Goal: Task Accomplishment & Management: Manage account settings

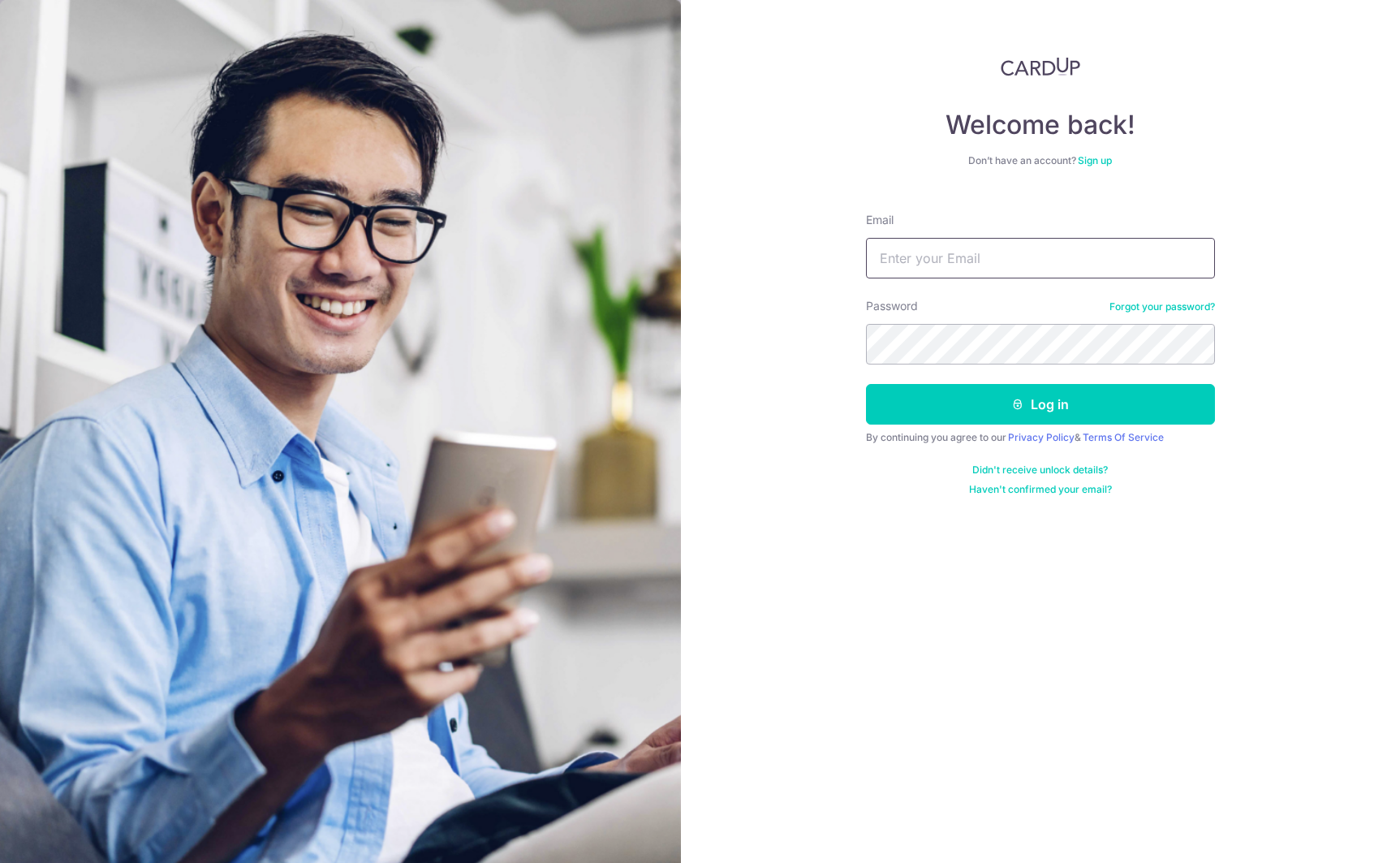
click at [1041, 263] on input "Email" at bounding box center [1040, 258] width 349 height 40
type input "[EMAIL_ADDRESS][DOMAIN_NAME]"
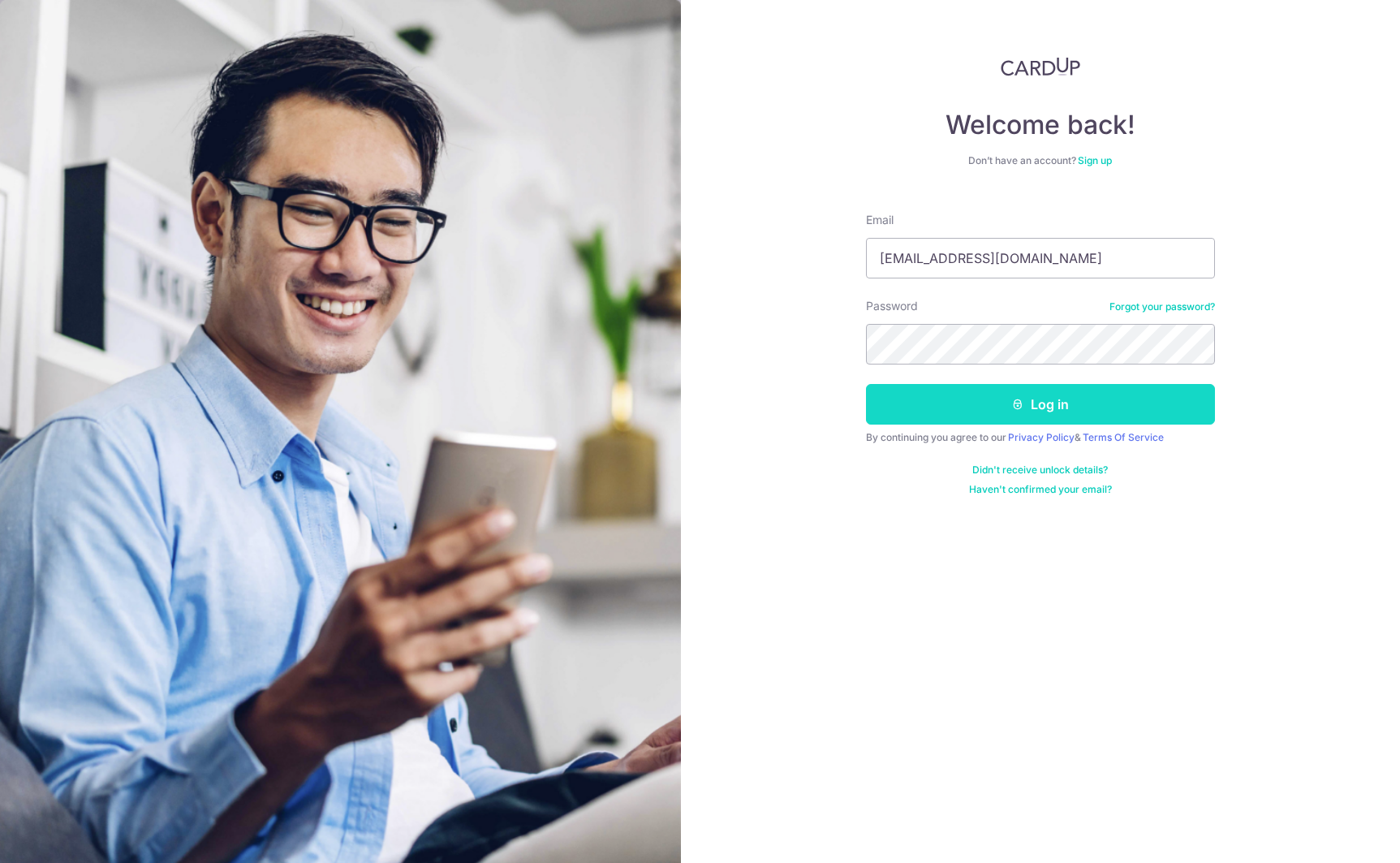
click at [1082, 387] on button "Log in" at bounding box center [1040, 404] width 349 height 40
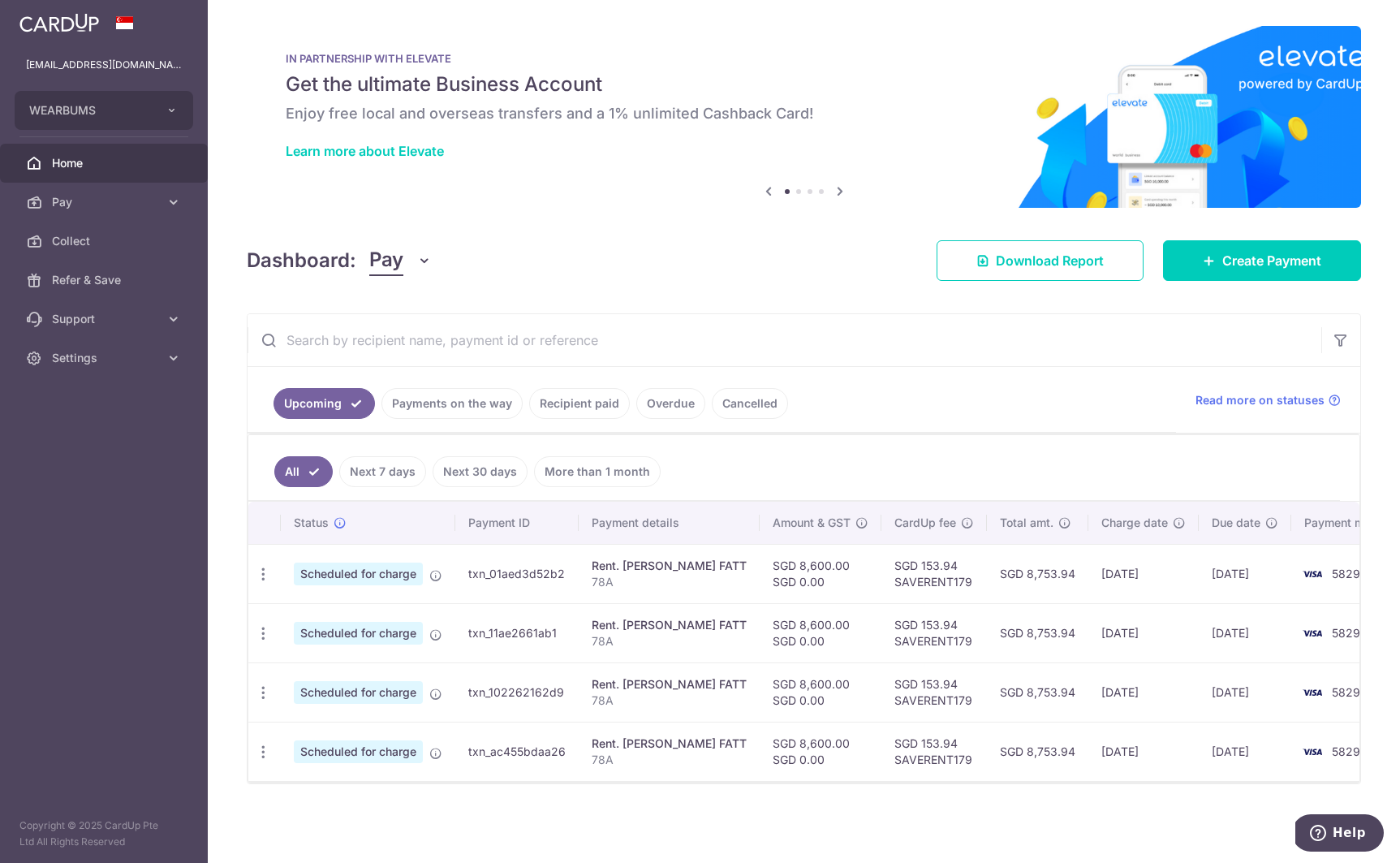
click at [550, 408] on link "Recipient paid" at bounding box center [579, 403] width 101 height 31
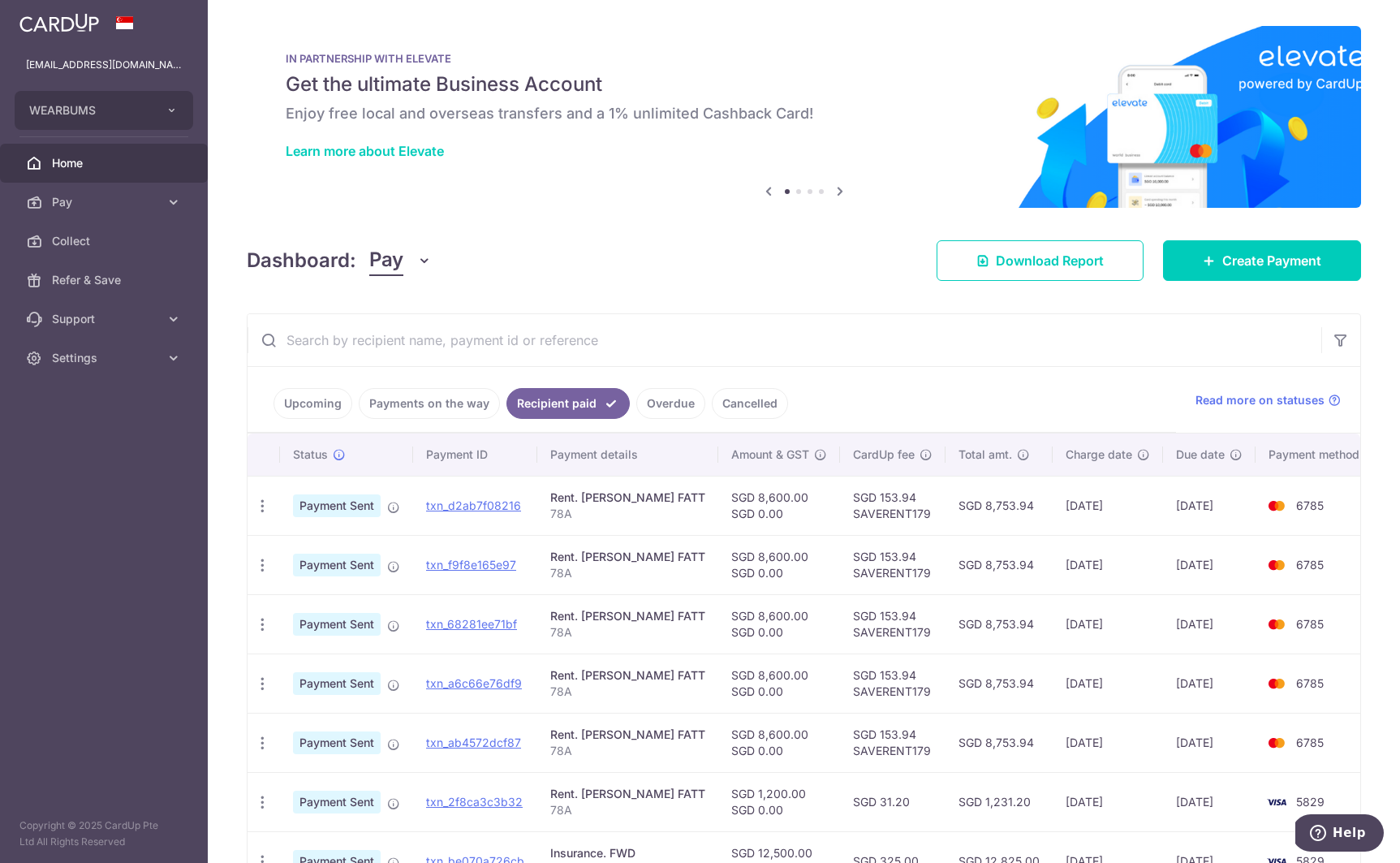
click at [453, 417] on link "Payments on the way" at bounding box center [429, 403] width 141 height 31
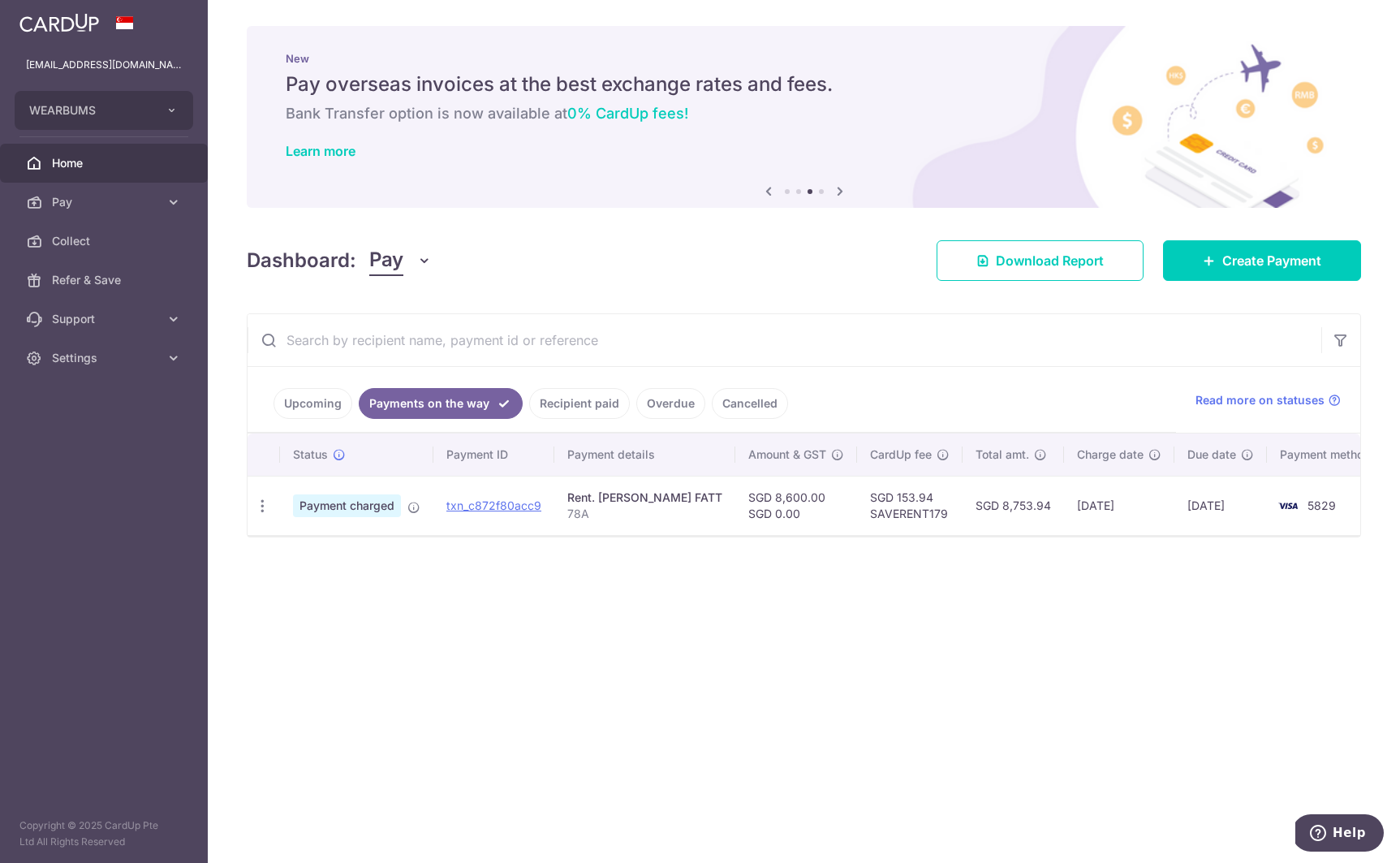
click at [304, 407] on link "Upcoming" at bounding box center [313, 403] width 79 height 31
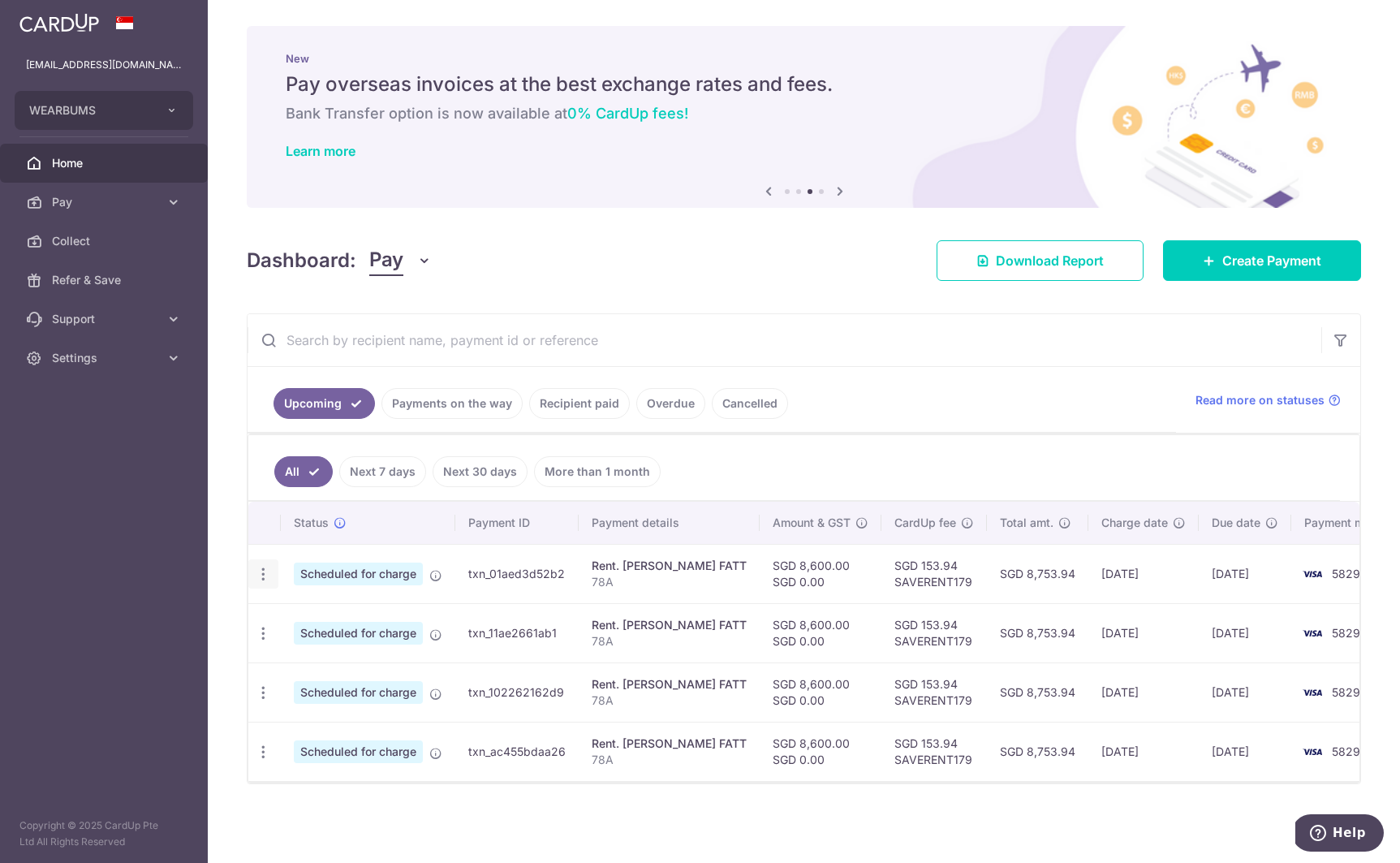
click at [266, 567] on icon "button" at bounding box center [263, 574] width 17 height 17
click at [310, 615] on span "Update payment" at bounding box center [349, 618] width 110 height 20
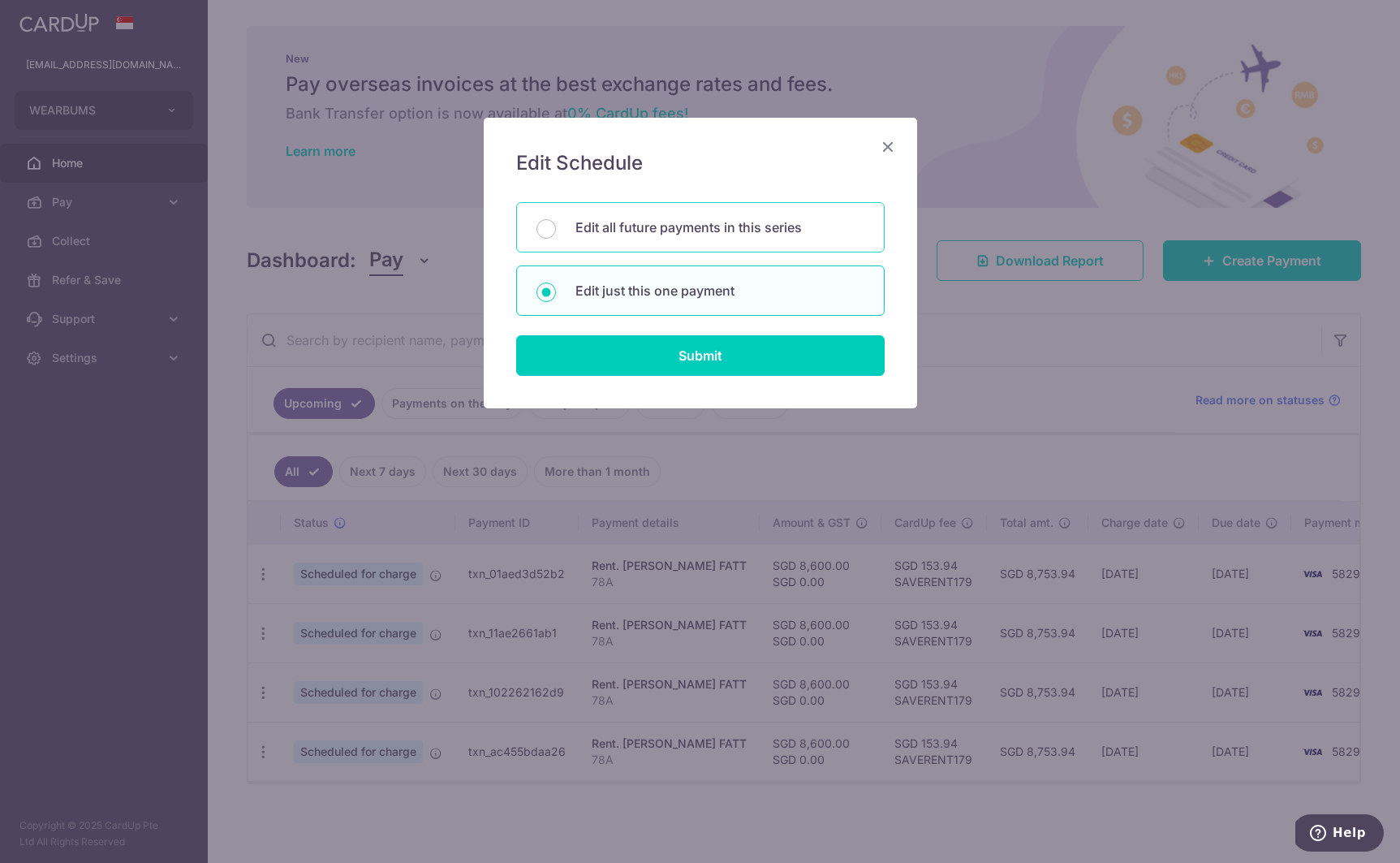
click at [704, 236] on p "Edit all future payments in this series" at bounding box center [720, 227] width 289 height 20
click at [556, 236] on input "Edit all future payments in this series" at bounding box center [546, 229] width 20 height 20
radio input "true"
click at [686, 378] on div "Edit Schedule You will be editing all 4 payments to YEO THENG FATT scheduled fr…" at bounding box center [700, 263] width 434 height 291
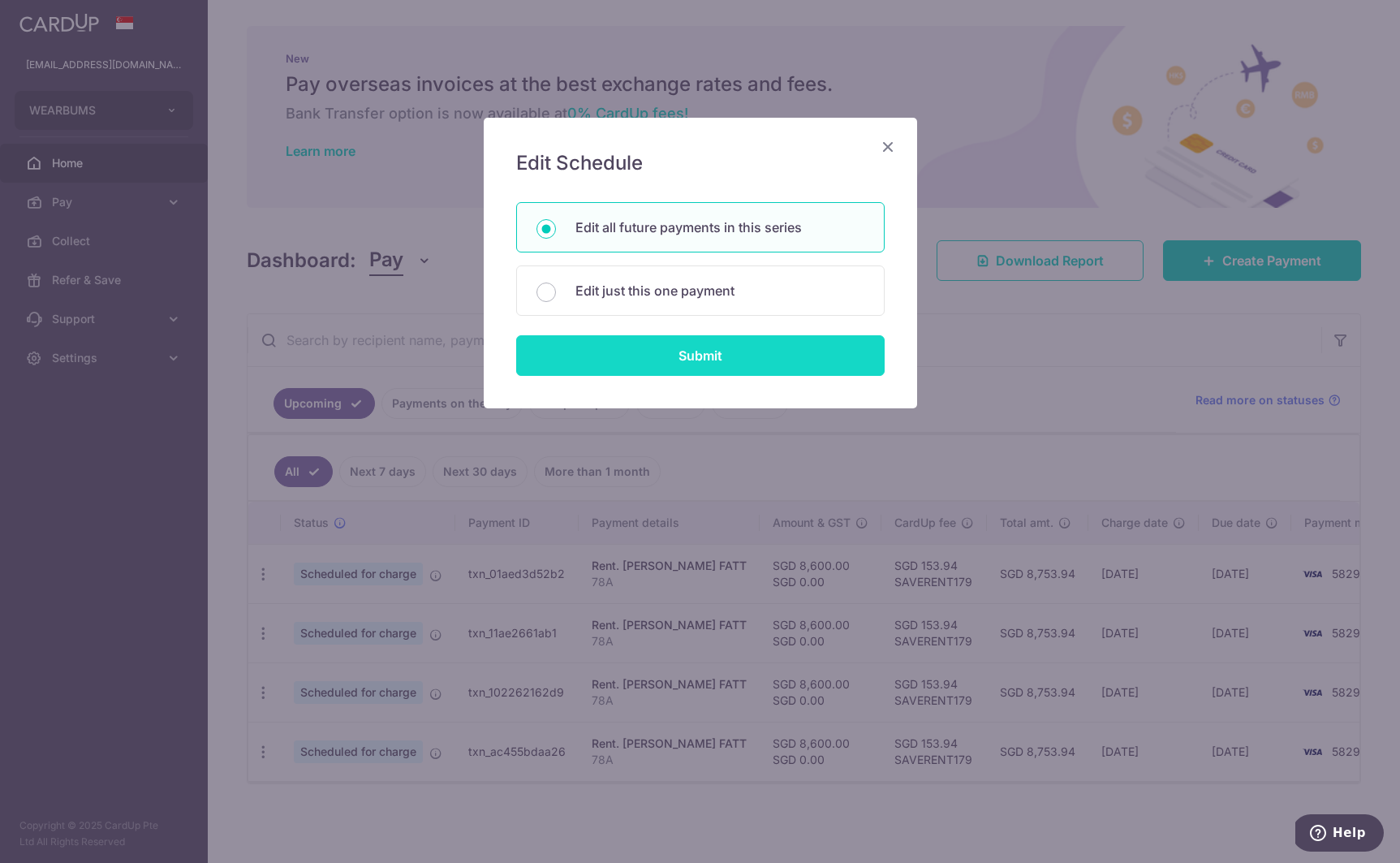
click at [682, 363] on input "Submit" at bounding box center [701, 355] width 369 height 40
radio input "true"
type input "8,600.00"
type input "0.00"
type input "78A"
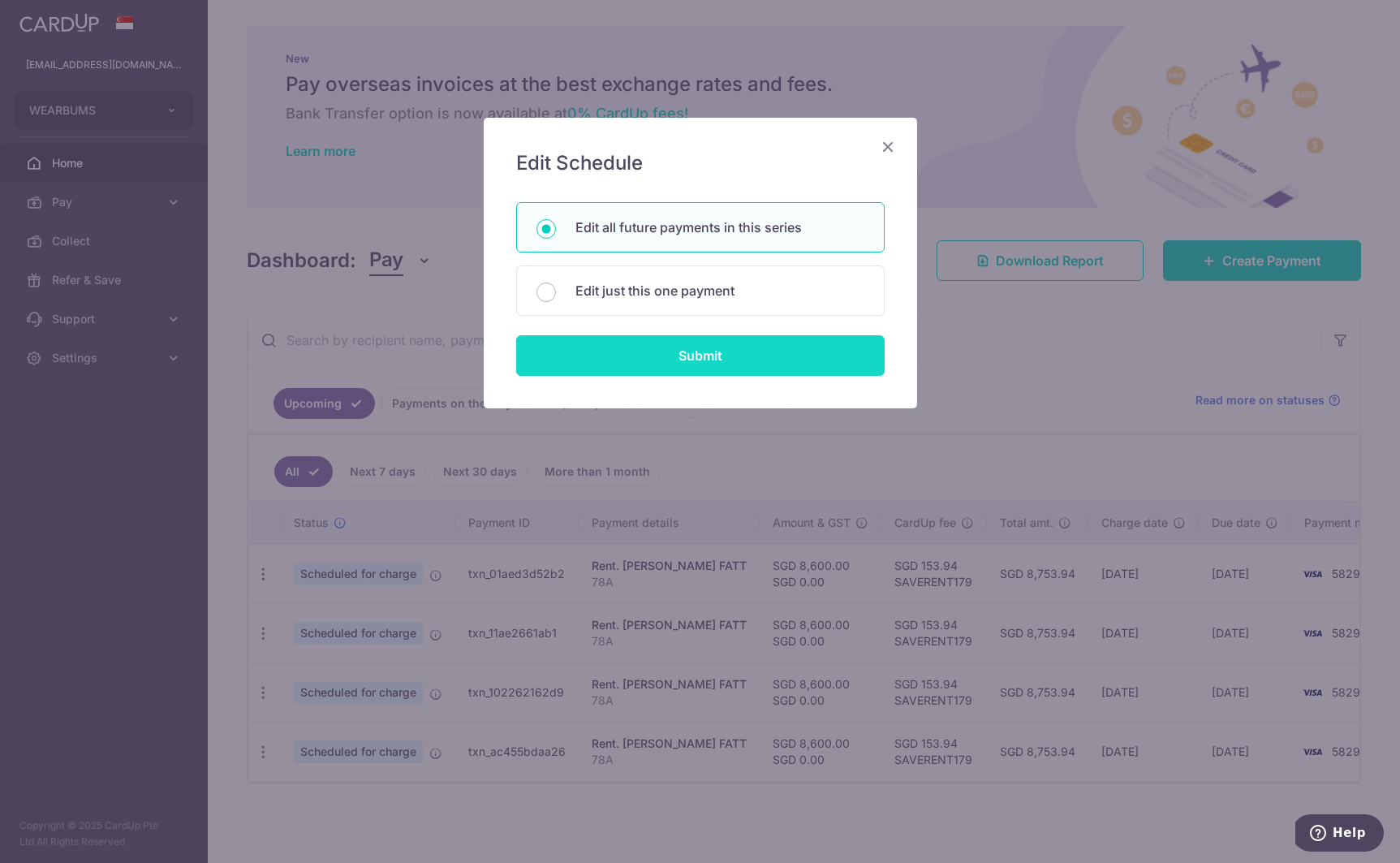
type input "rent"
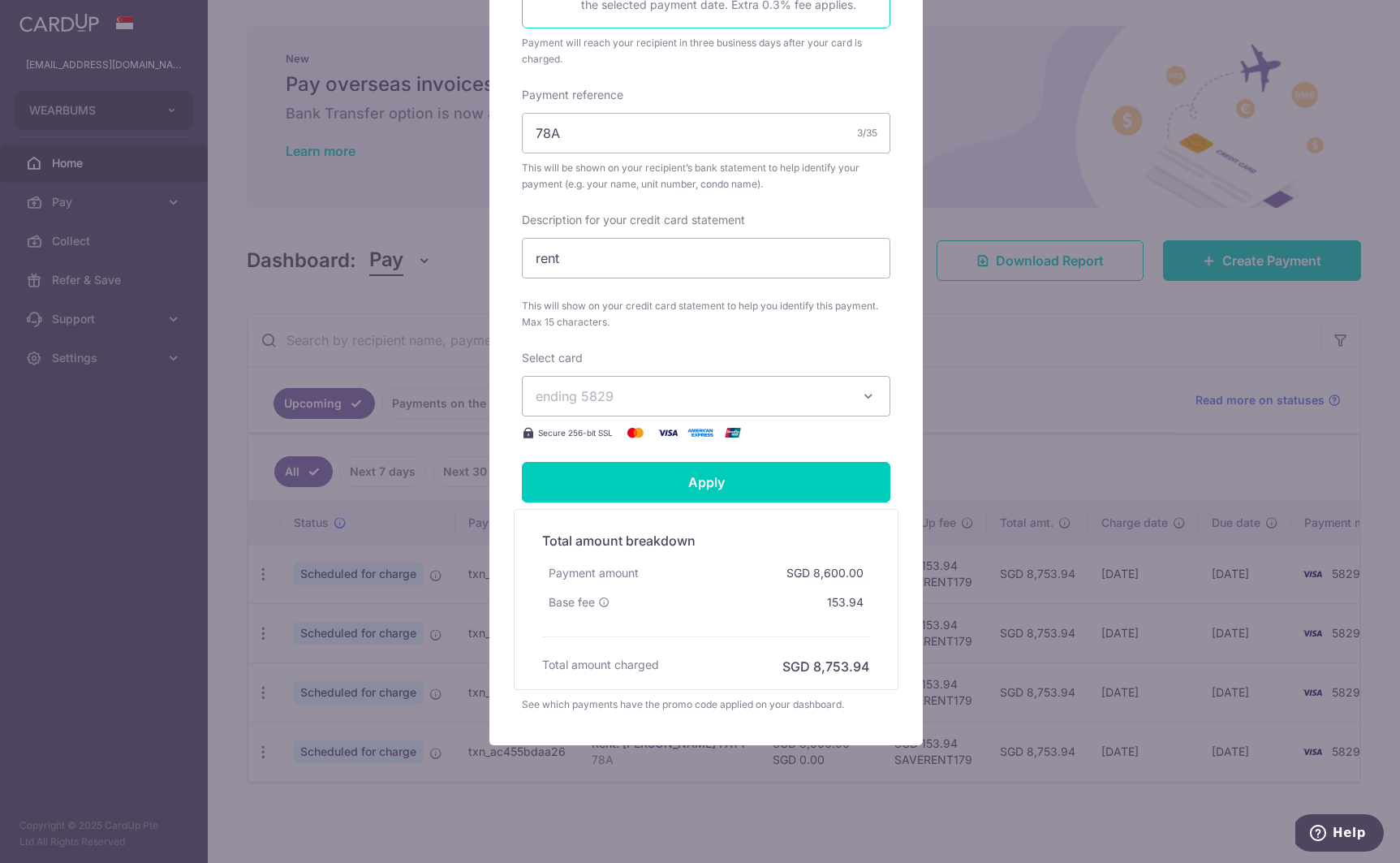
scroll to position [46, 0]
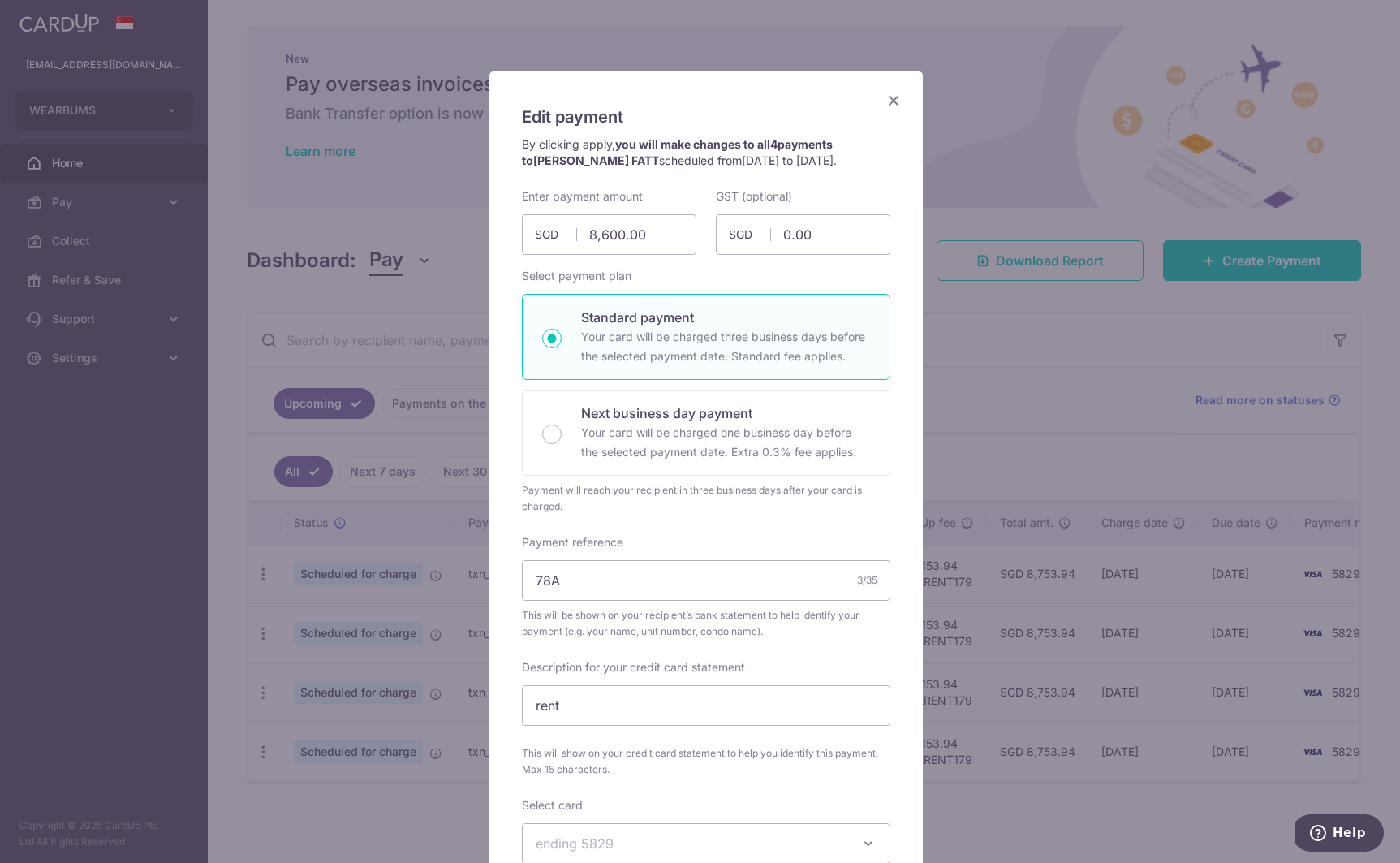
click at [699, 360] on p "Your card will be charged three business days before the selected payment date.…" at bounding box center [725, 346] width 289 height 39
click at [562, 348] on input "Standard payment Your card will be charged three business days before the selec…" at bounding box center [551, 338] width 20 height 20
radio input "true"
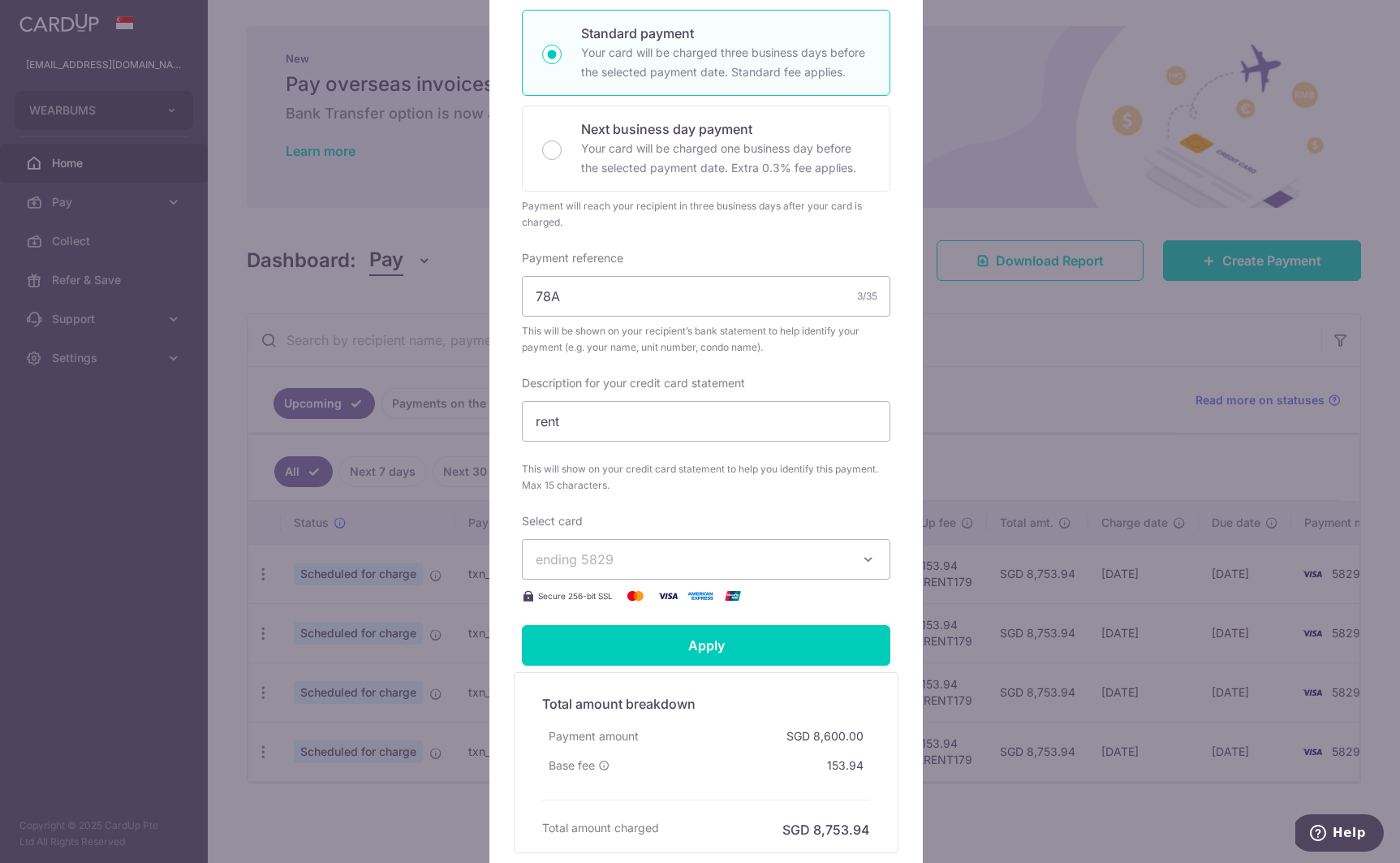
scroll to position [414, 0]
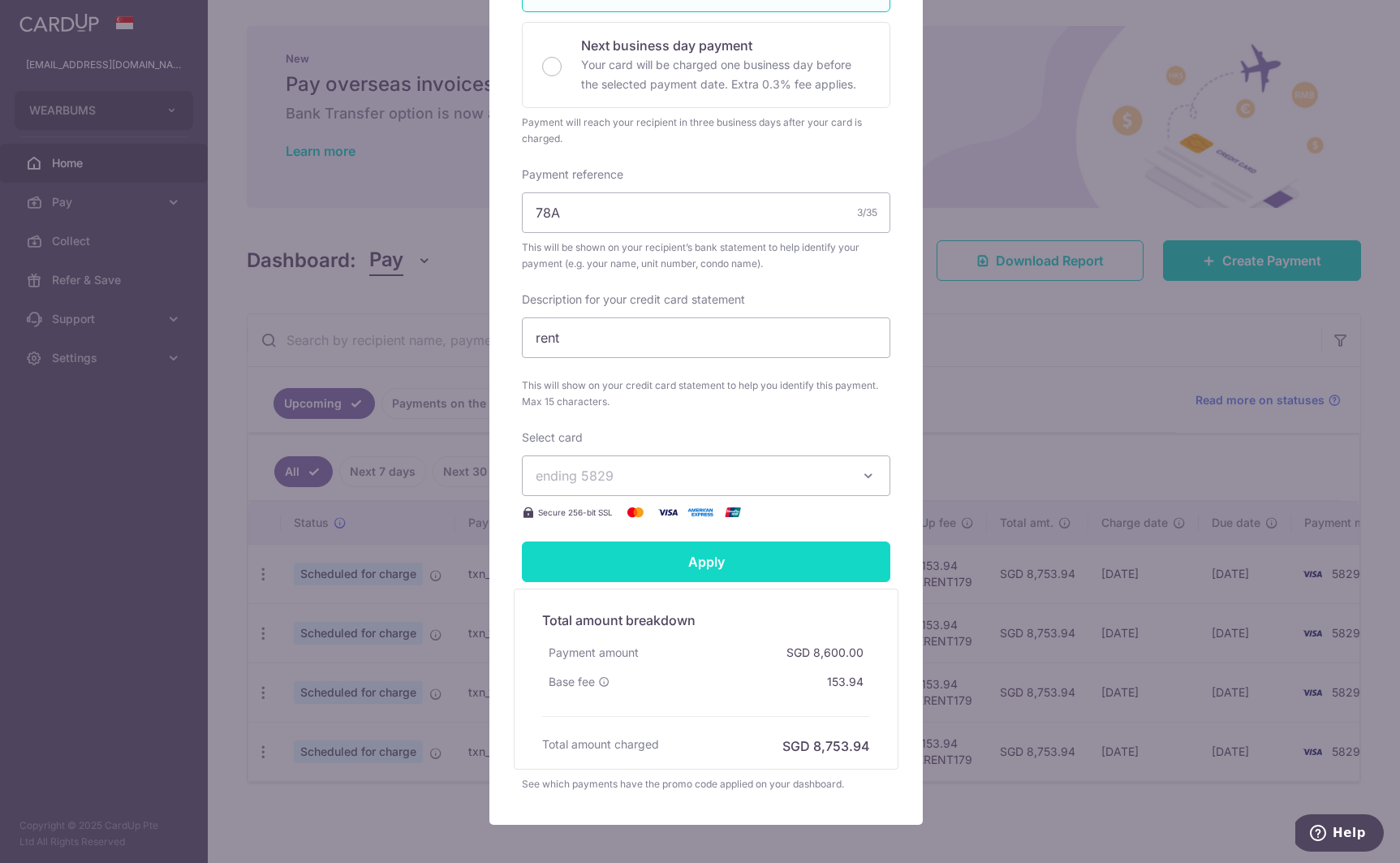
click at [703, 547] on input "Apply" at bounding box center [707, 561] width 369 height 40
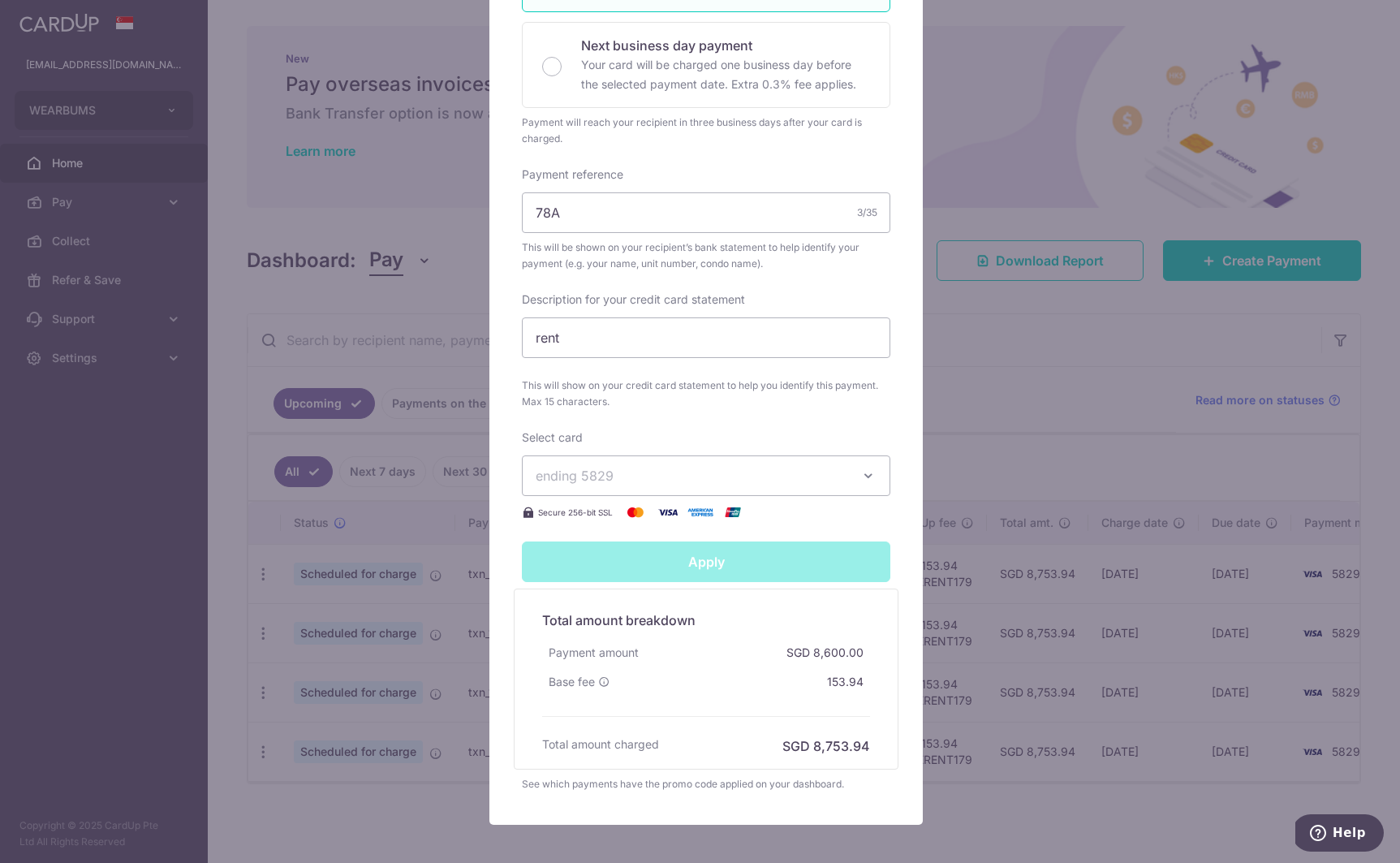
type input "Successfully Applied"
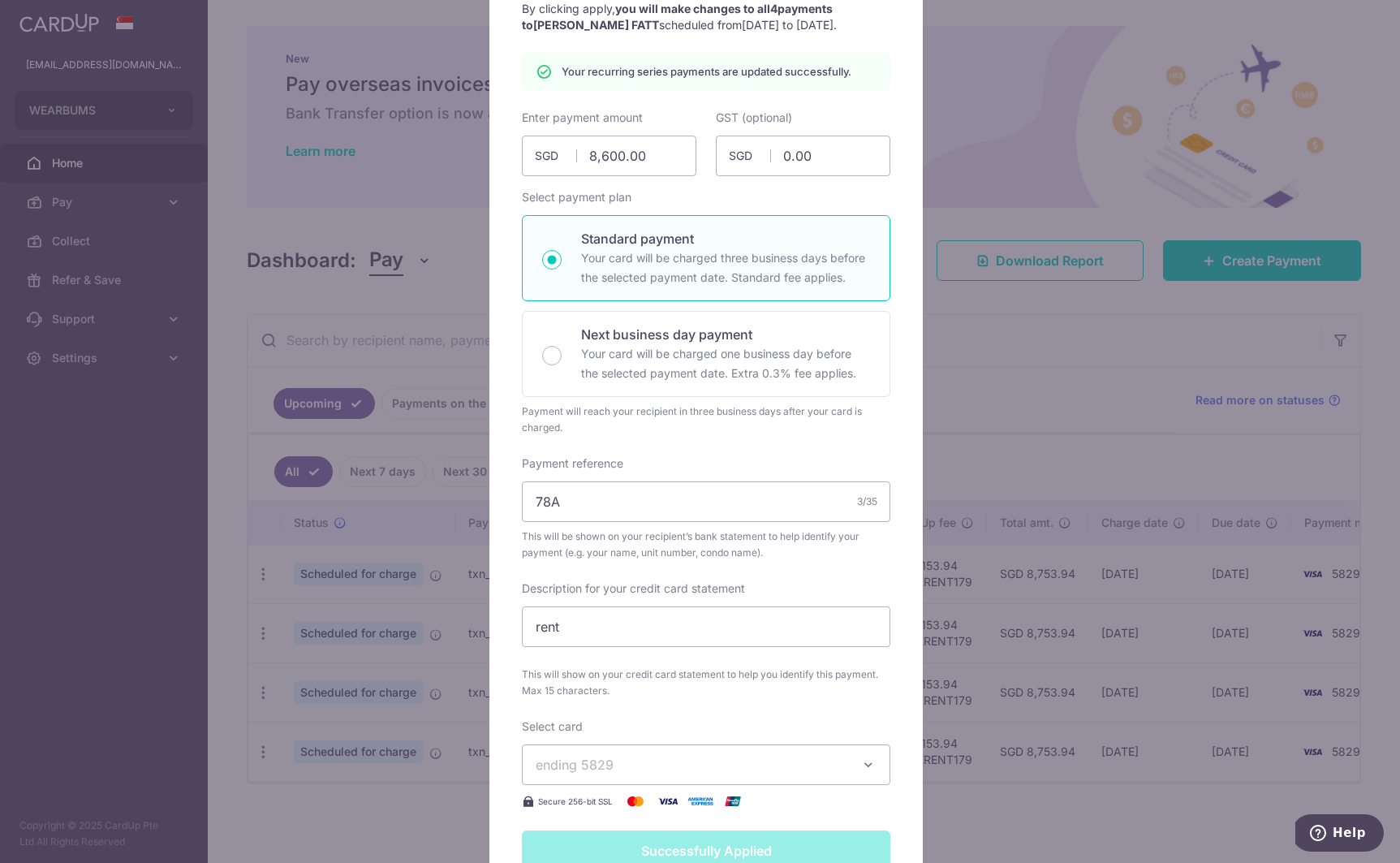
scroll to position [0, 0]
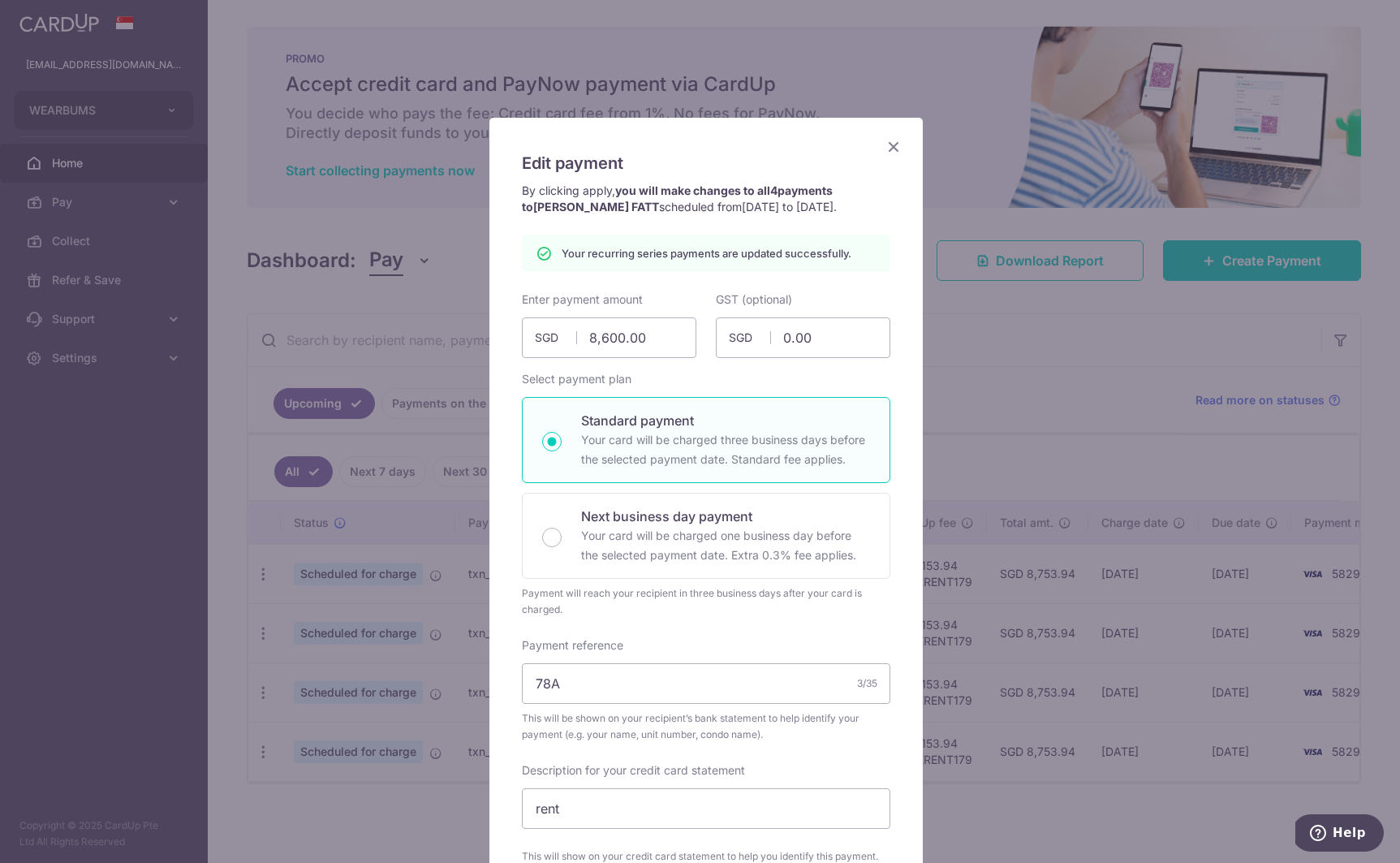
click at [888, 148] on icon "Close" at bounding box center [893, 147] width 20 height 21
